Goal: Task Accomplishment & Management: Manage account settings

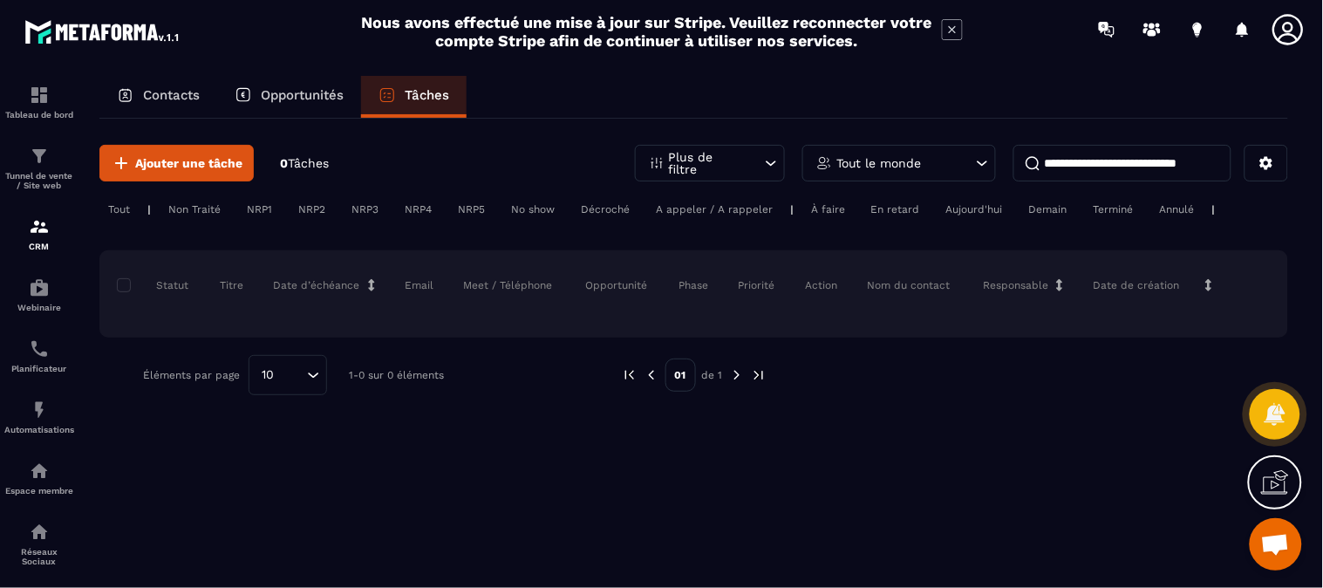
click at [186, 103] on div "Contacts" at bounding box center [158, 97] width 118 height 42
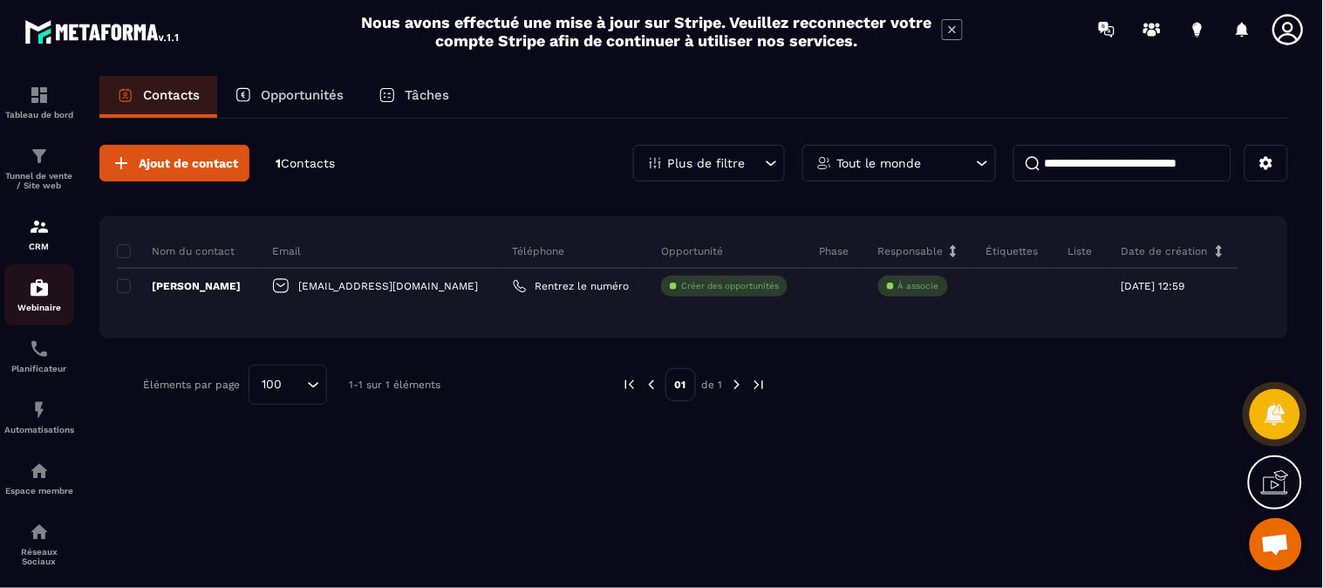
click at [54, 293] on div "Webinaire" at bounding box center [39, 294] width 70 height 35
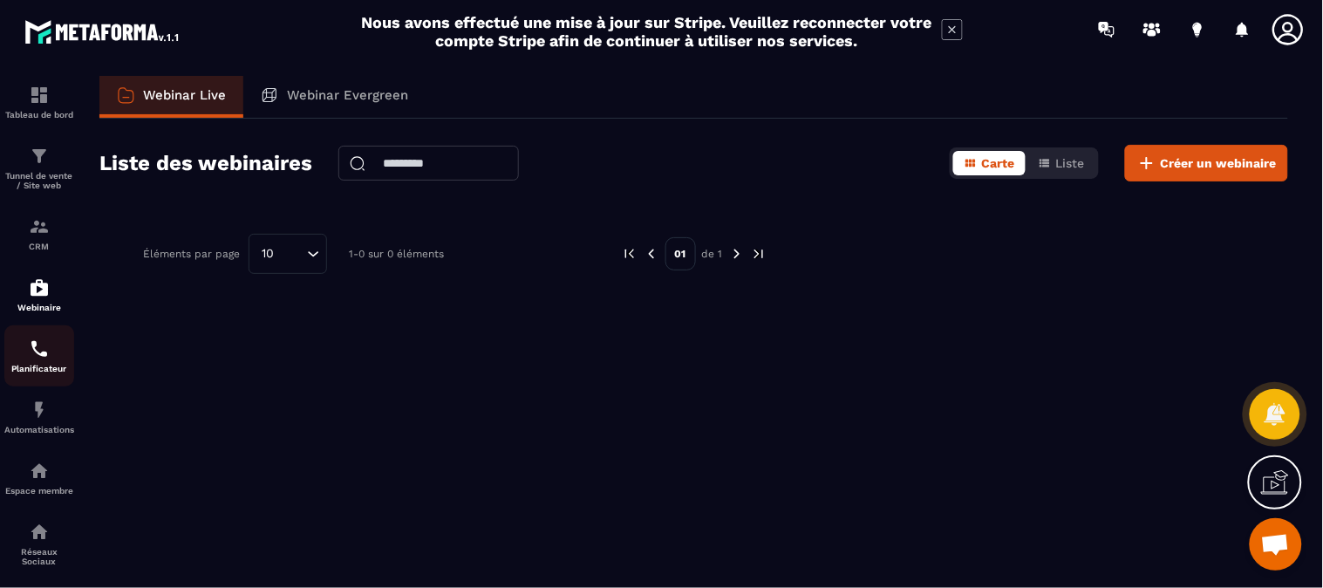
click at [52, 369] on p "Planificateur" at bounding box center [39, 369] width 70 height 10
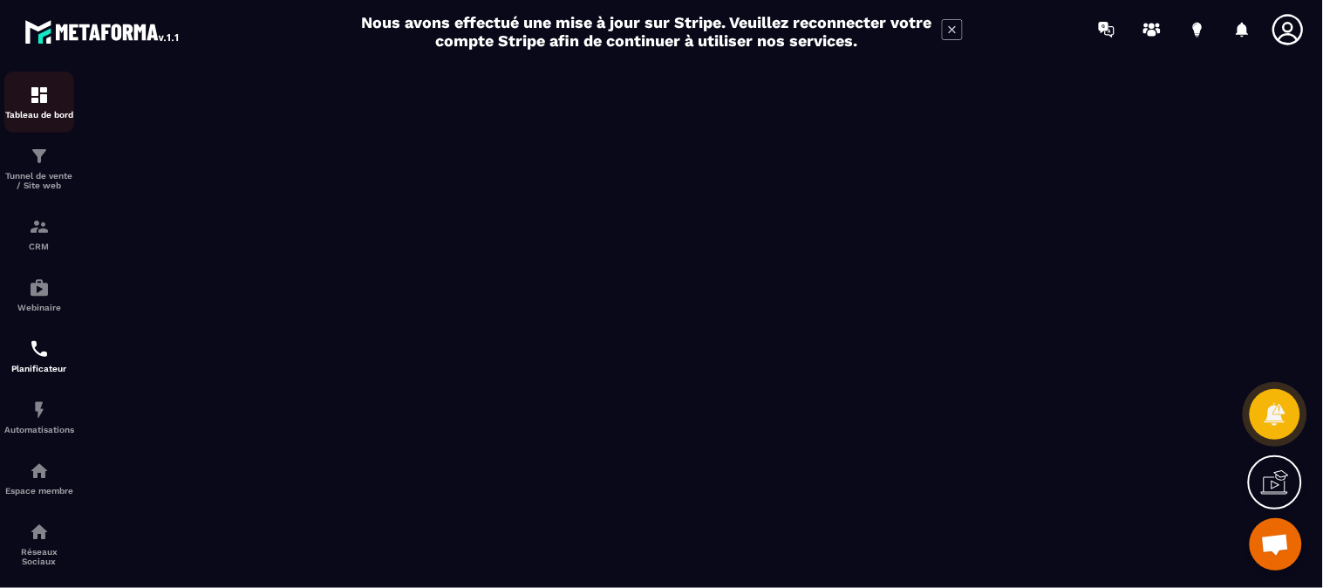
click at [47, 112] on p "Tableau de bord" at bounding box center [39, 115] width 70 height 10
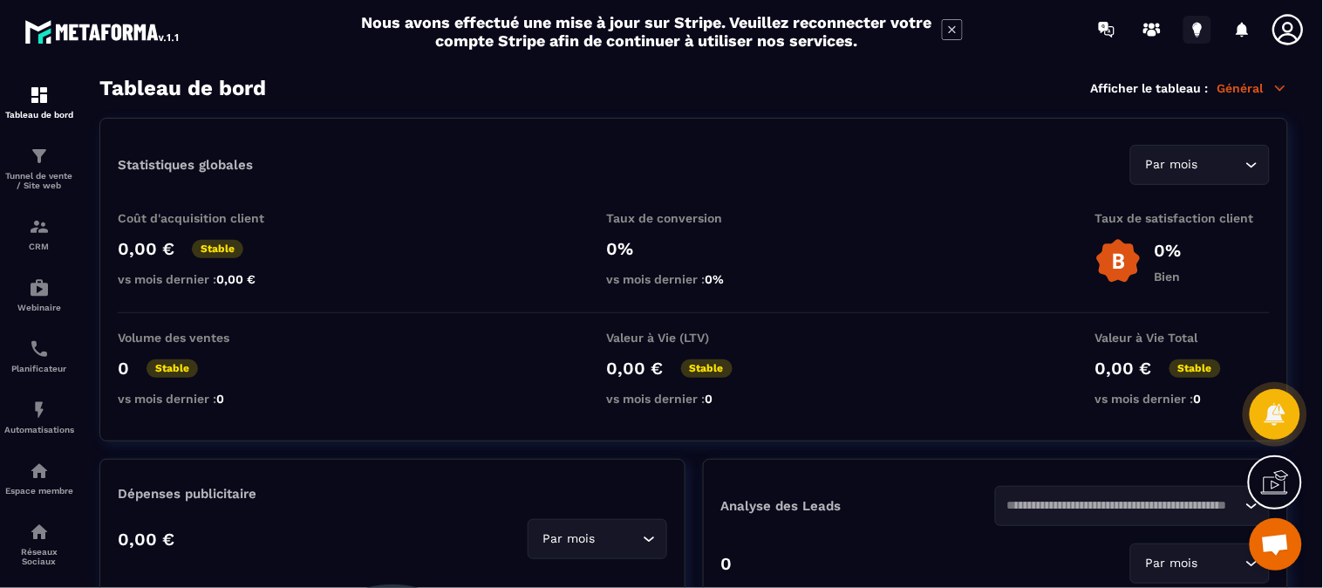
click at [1196, 31] on icon at bounding box center [1197, 27] width 9 height 11
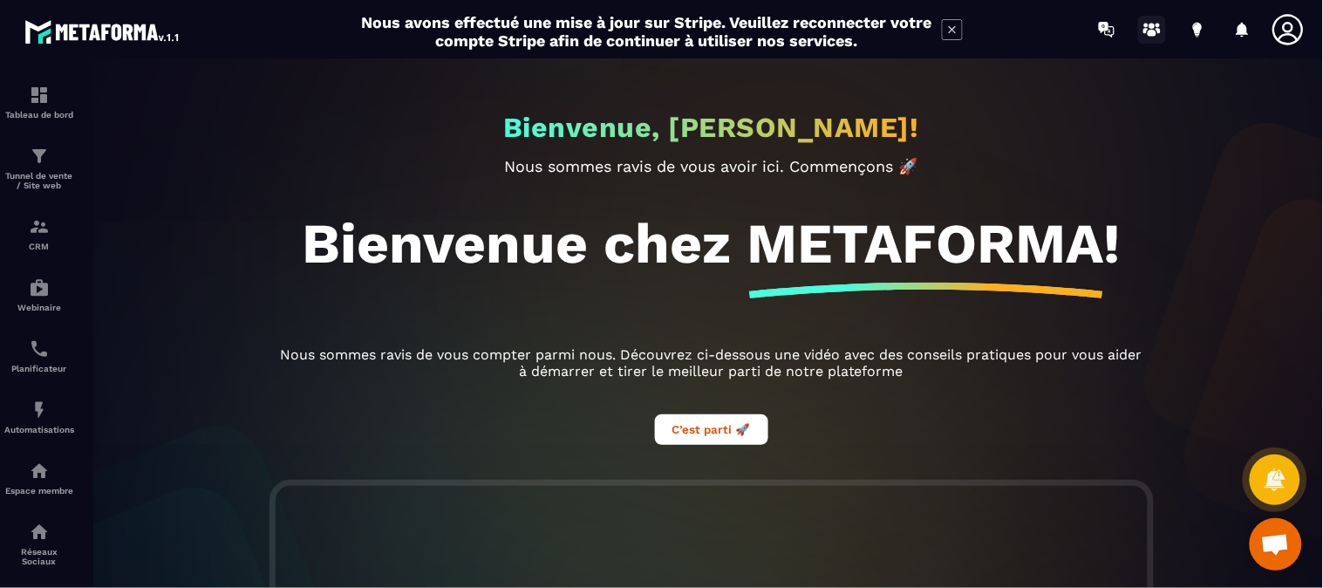
click at [1156, 28] on icon at bounding box center [1152, 30] width 28 height 28
click at [1295, 30] on icon at bounding box center [1287, 29] width 35 height 35
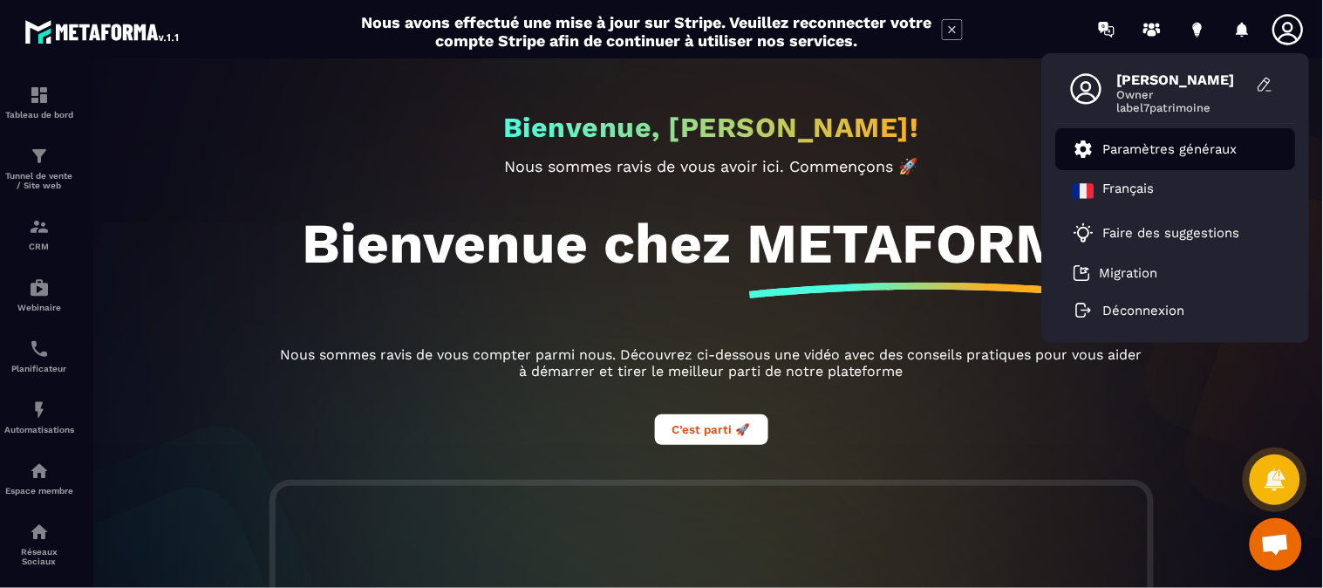
click at [1138, 146] on p "Paramètres généraux" at bounding box center [1170, 149] width 134 height 16
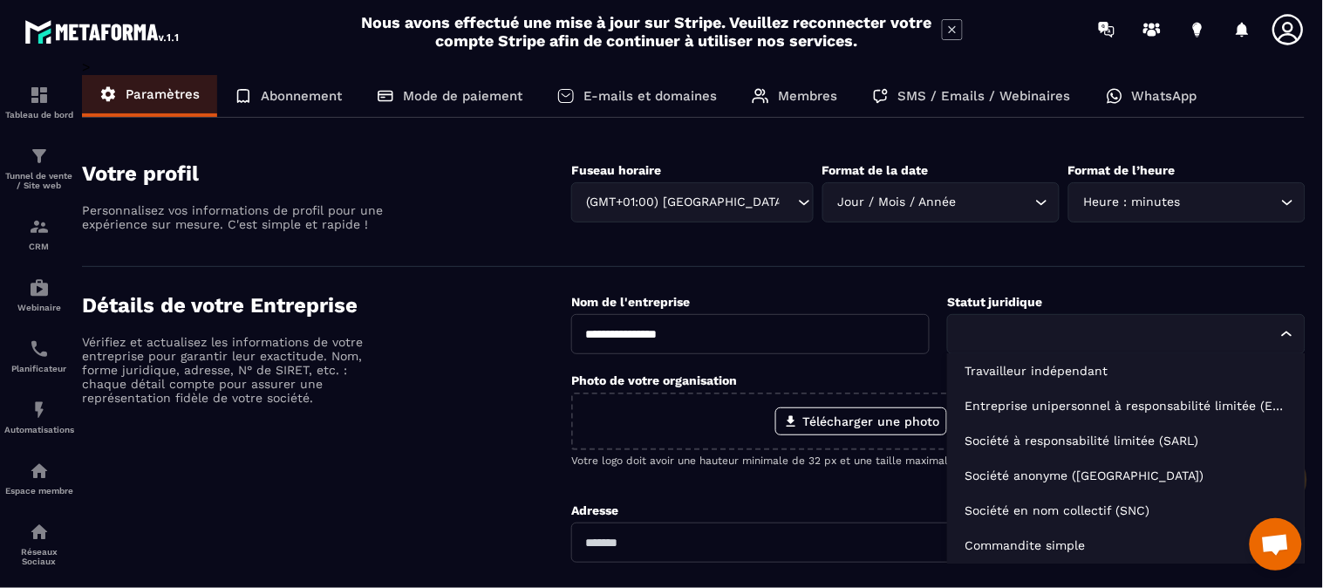
click at [1214, 324] on input "Search for option" at bounding box center [1117, 333] width 318 height 19
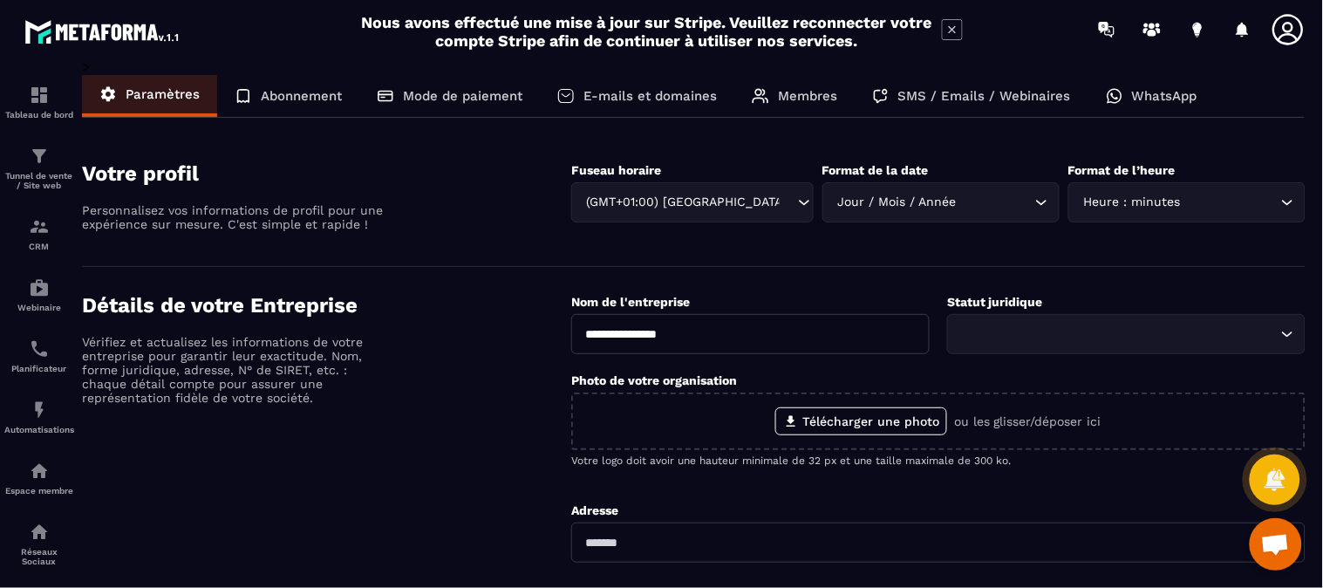
click at [1009, 254] on section "Votre profil Personnalisez vos informations de profil pour une expérience sur m…" at bounding box center [693, 201] width 1223 height 132
click at [303, 97] on p "Abonnement" at bounding box center [301, 96] width 81 height 16
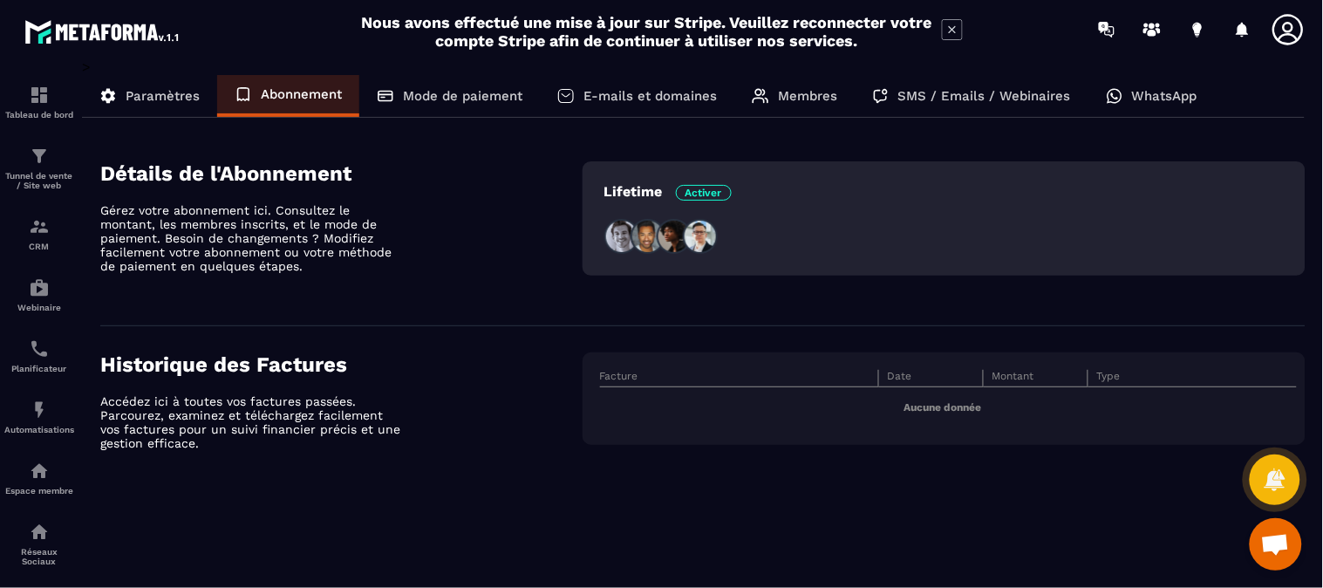
click at [468, 105] on div "Mode de paiement" at bounding box center [449, 96] width 180 height 42
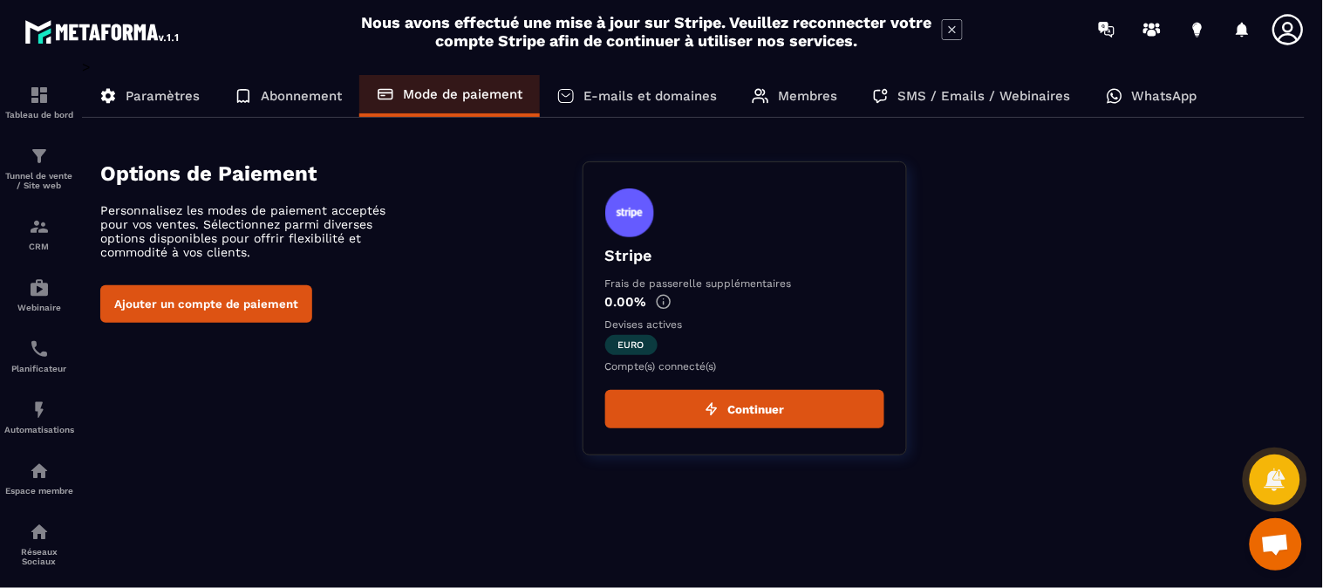
click at [650, 96] on p "E-mails et domaines" at bounding box center [649, 96] width 133 height 16
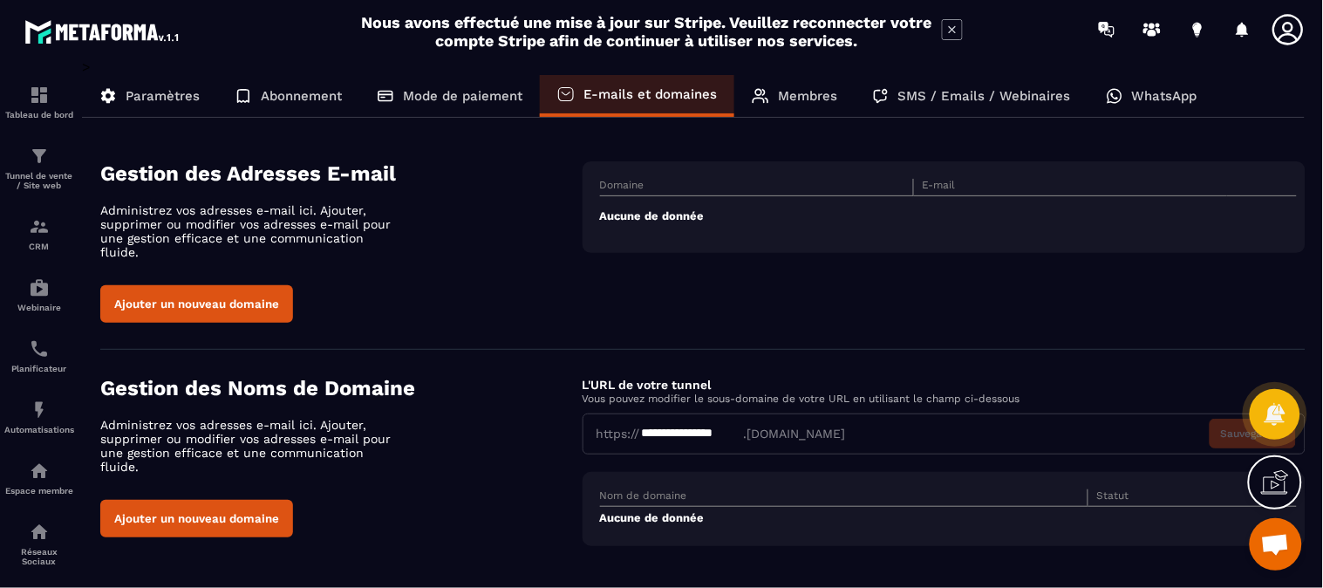
click at [800, 94] on p "Membres" at bounding box center [807, 96] width 59 height 16
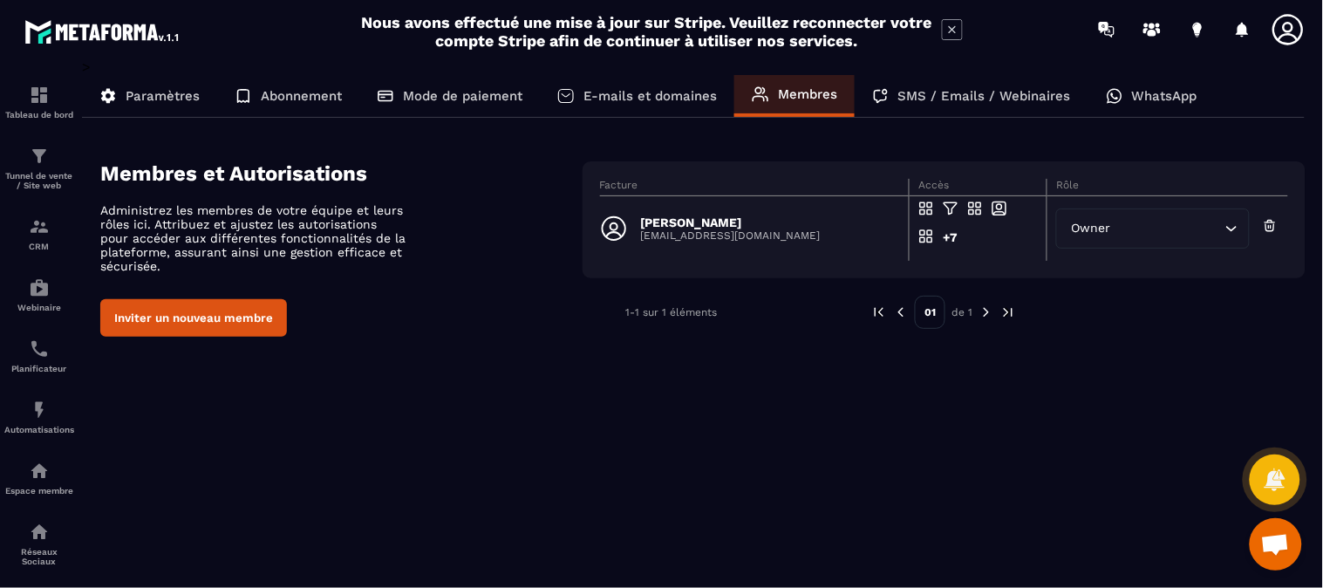
click at [1178, 99] on p "WhatsApp" at bounding box center [1164, 96] width 65 height 16
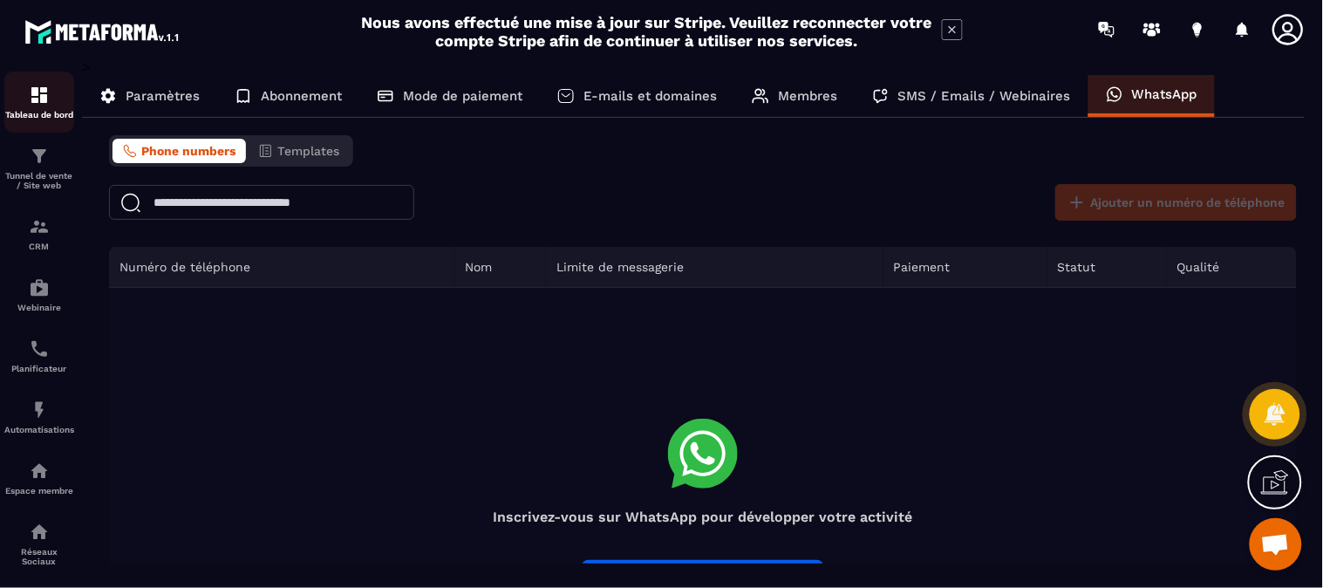
click at [49, 101] on img at bounding box center [39, 95] width 21 height 21
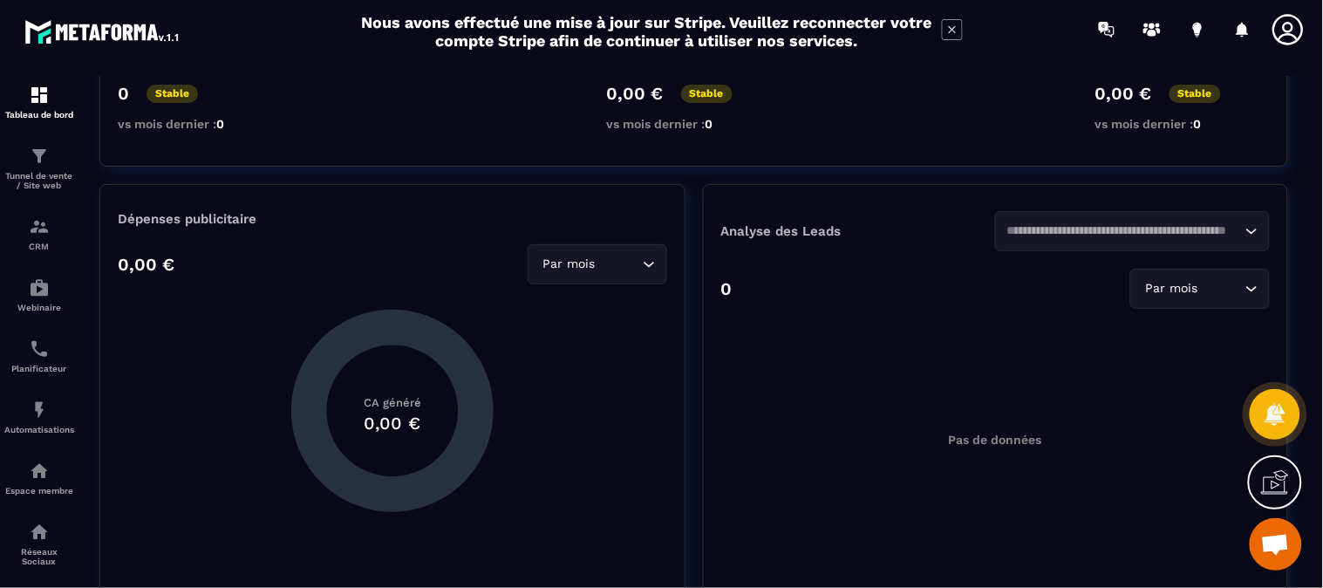
scroll to position [677, 0]
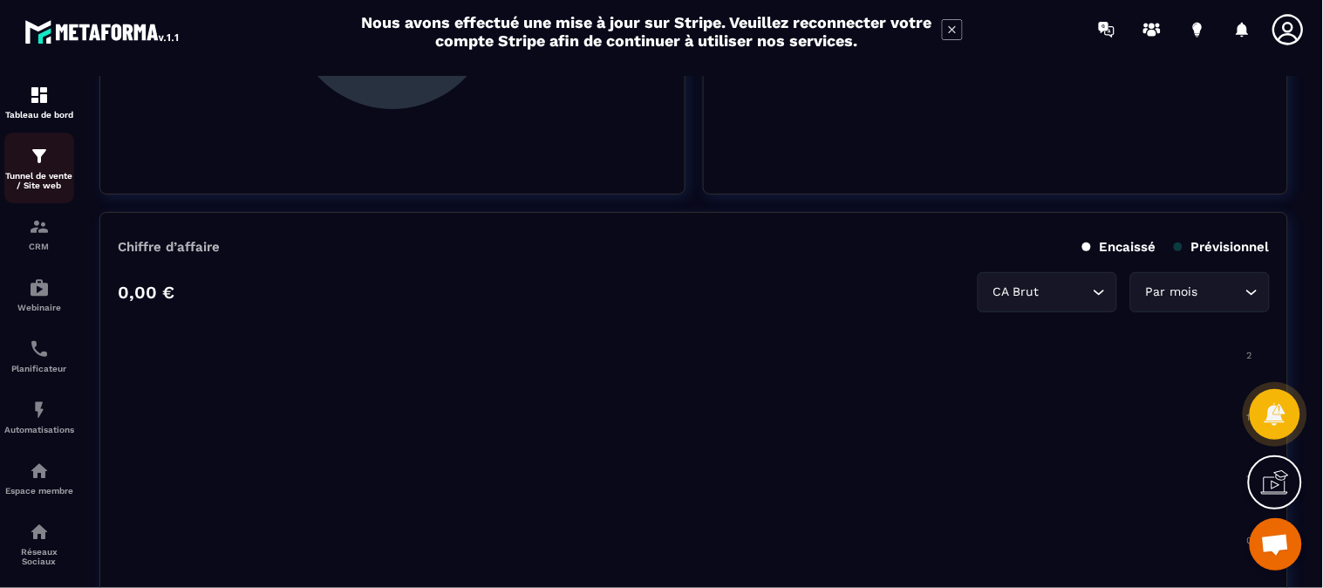
click at [41, 167] on div "Tunnel de vente / Site web" at bounding box center [39, 168] width 70 height 44
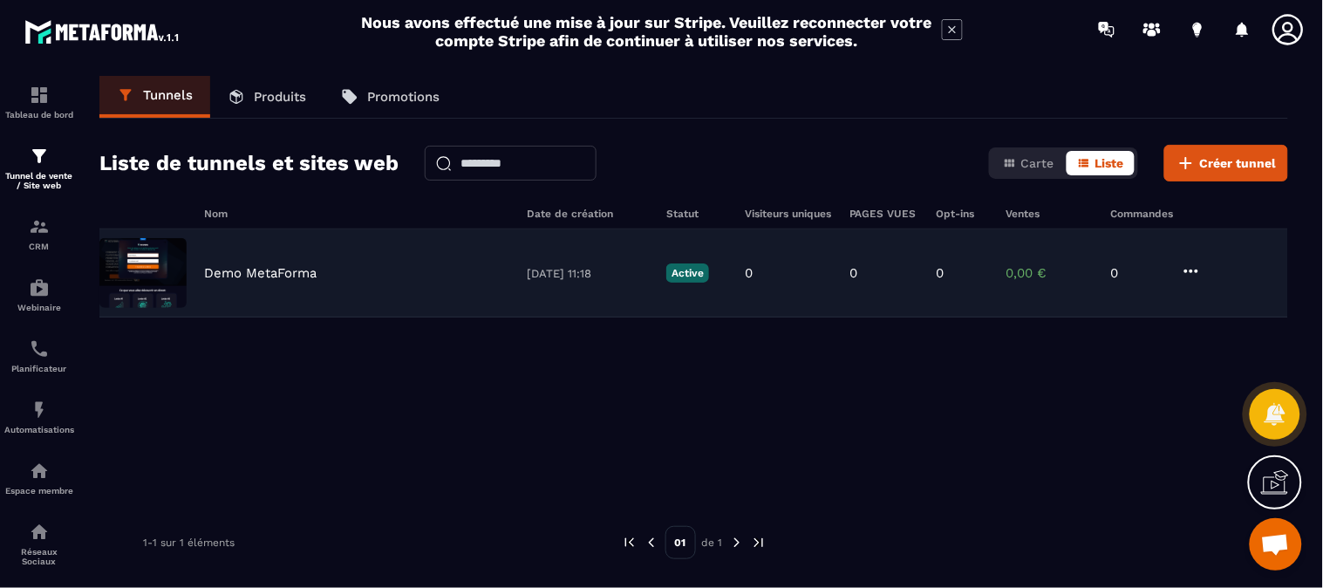
click at [1192, 272] on icon at bounding box center [1191, 270] width 14 height 3
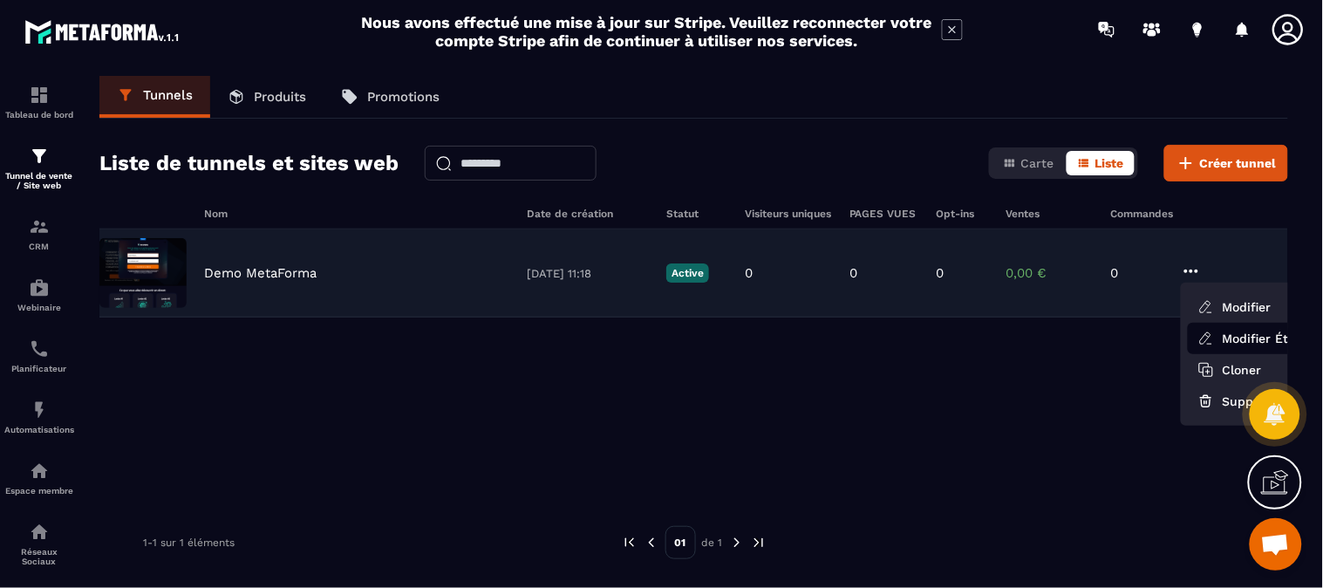
click at [1261, 343] on link "Modifier Étapes" at bounding box center [1257, 338] width 140 height 31
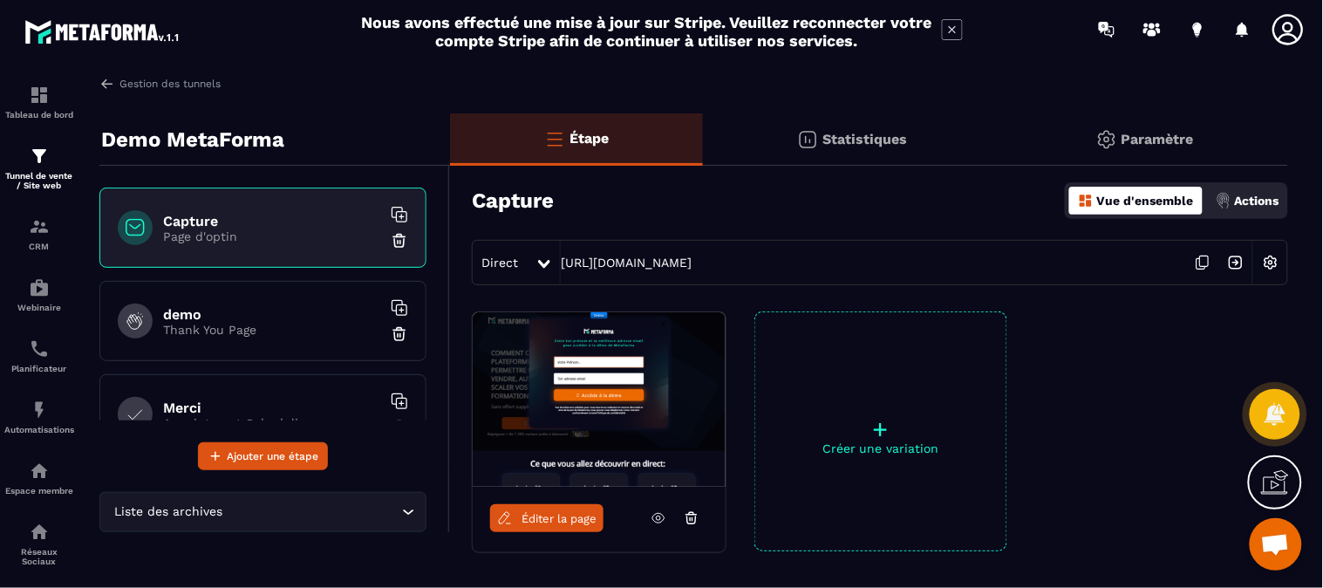
click at [659, 523] on icon at bounding box center [658, 518] width 16 height 16
click at [49, 100] on img at bounding box center [39, 95] width 21 height 21
